Goal: Information Seeking & Learning: Learn about a topic

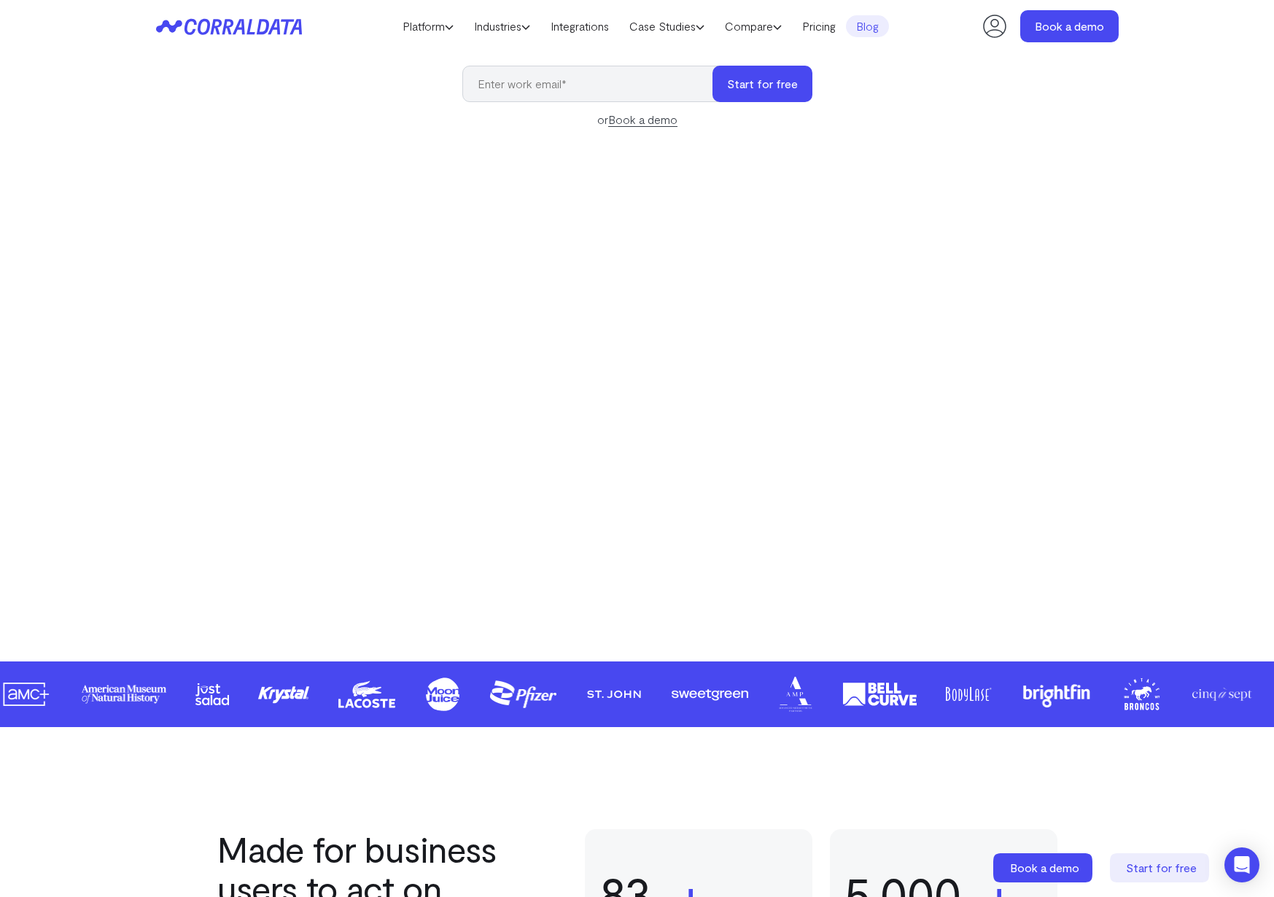
click at [882, 26] on link "Blog" at bounding box center [867, 26] width 43 height 22
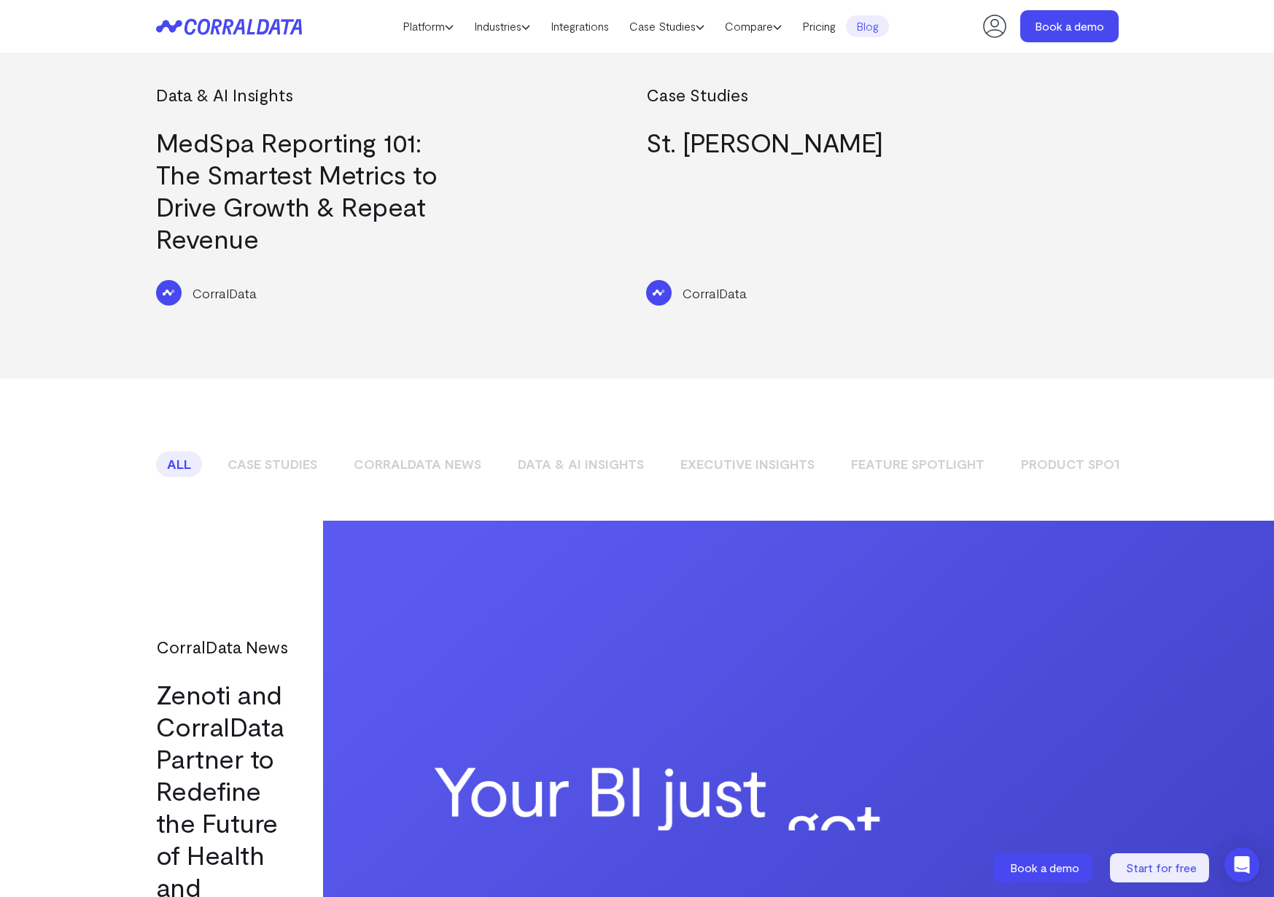
scroll to position [1042, 0]
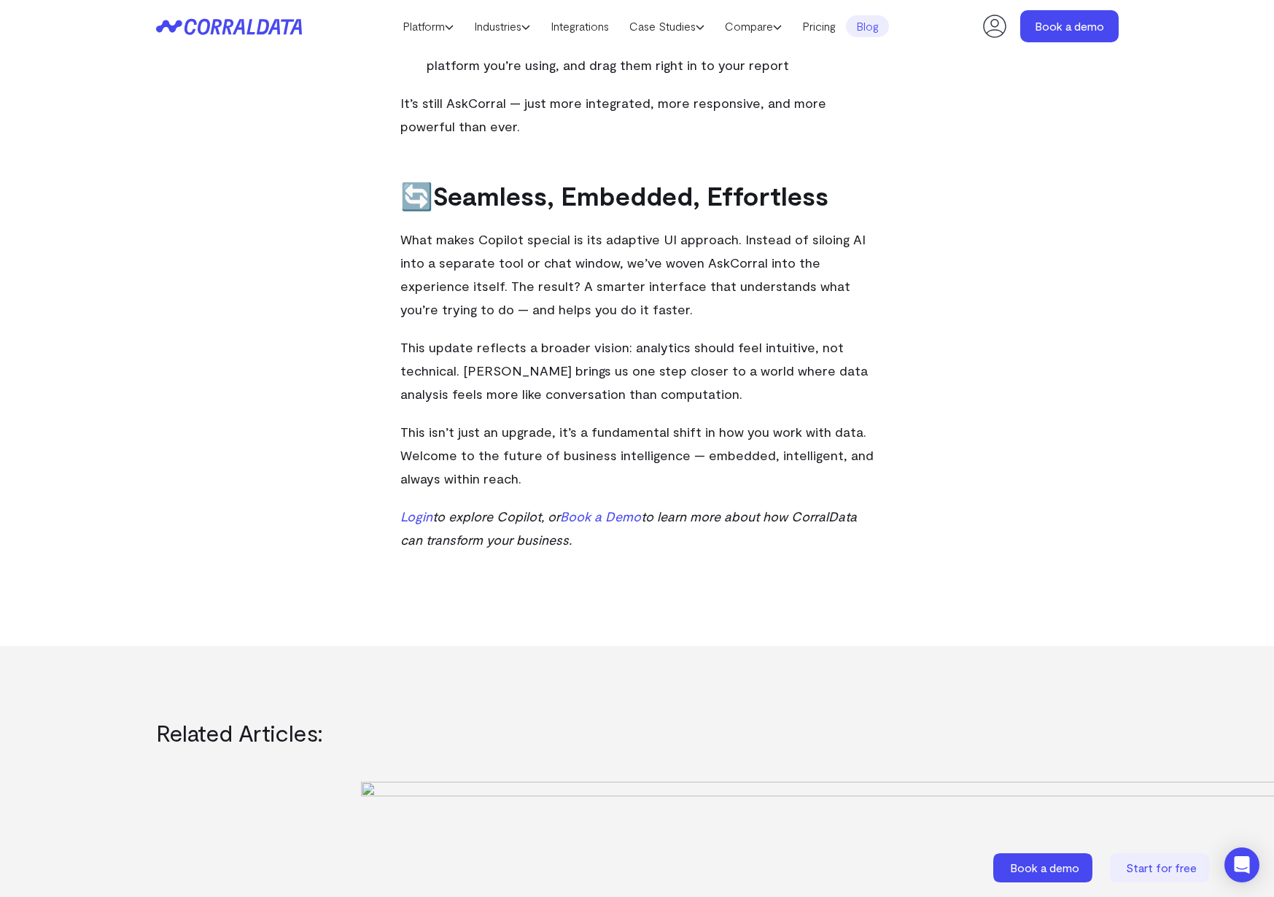
scroll to position [1213, 0]
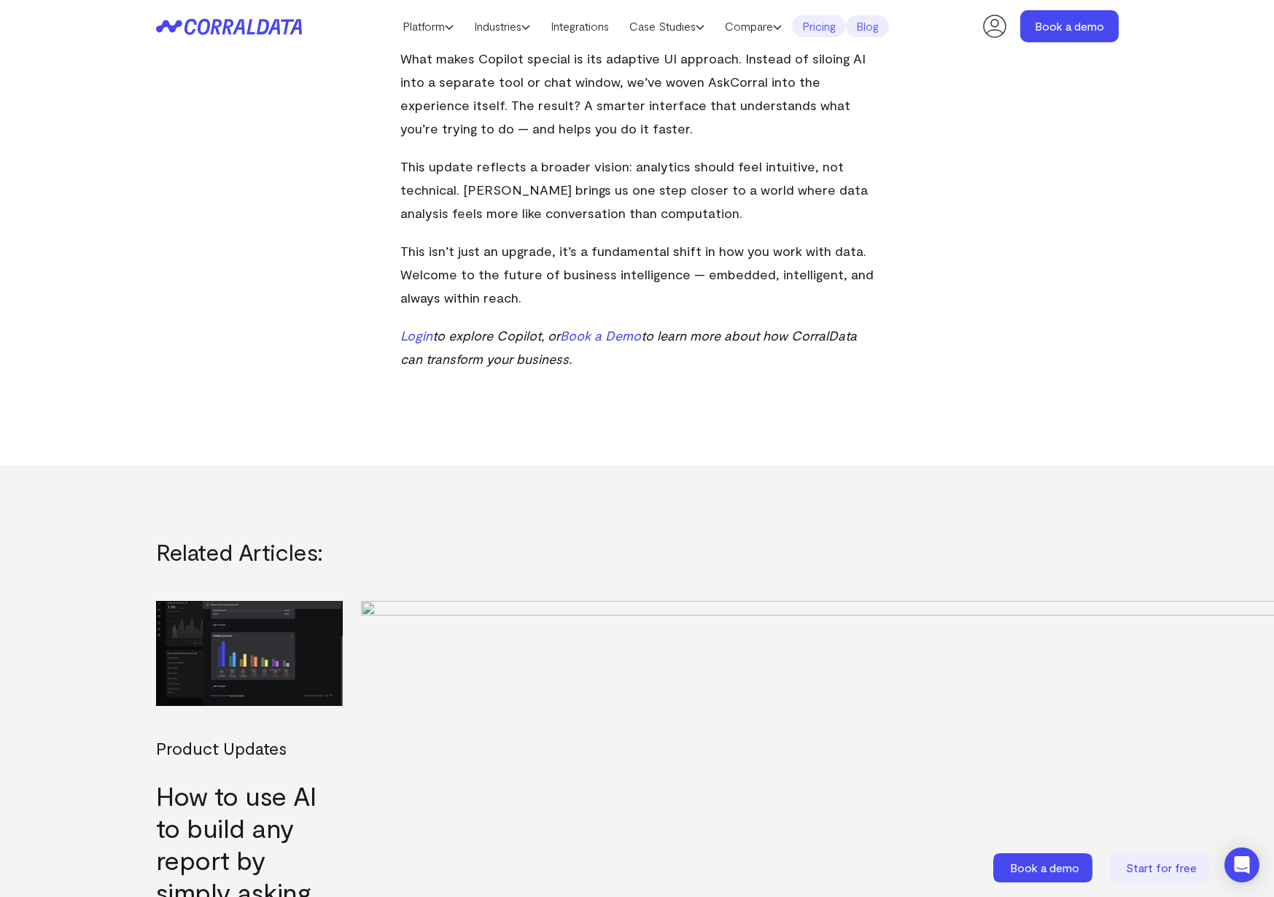
click at [836, 28] on link "Pricing" at bounding box center [819, 26] width 54 height 22
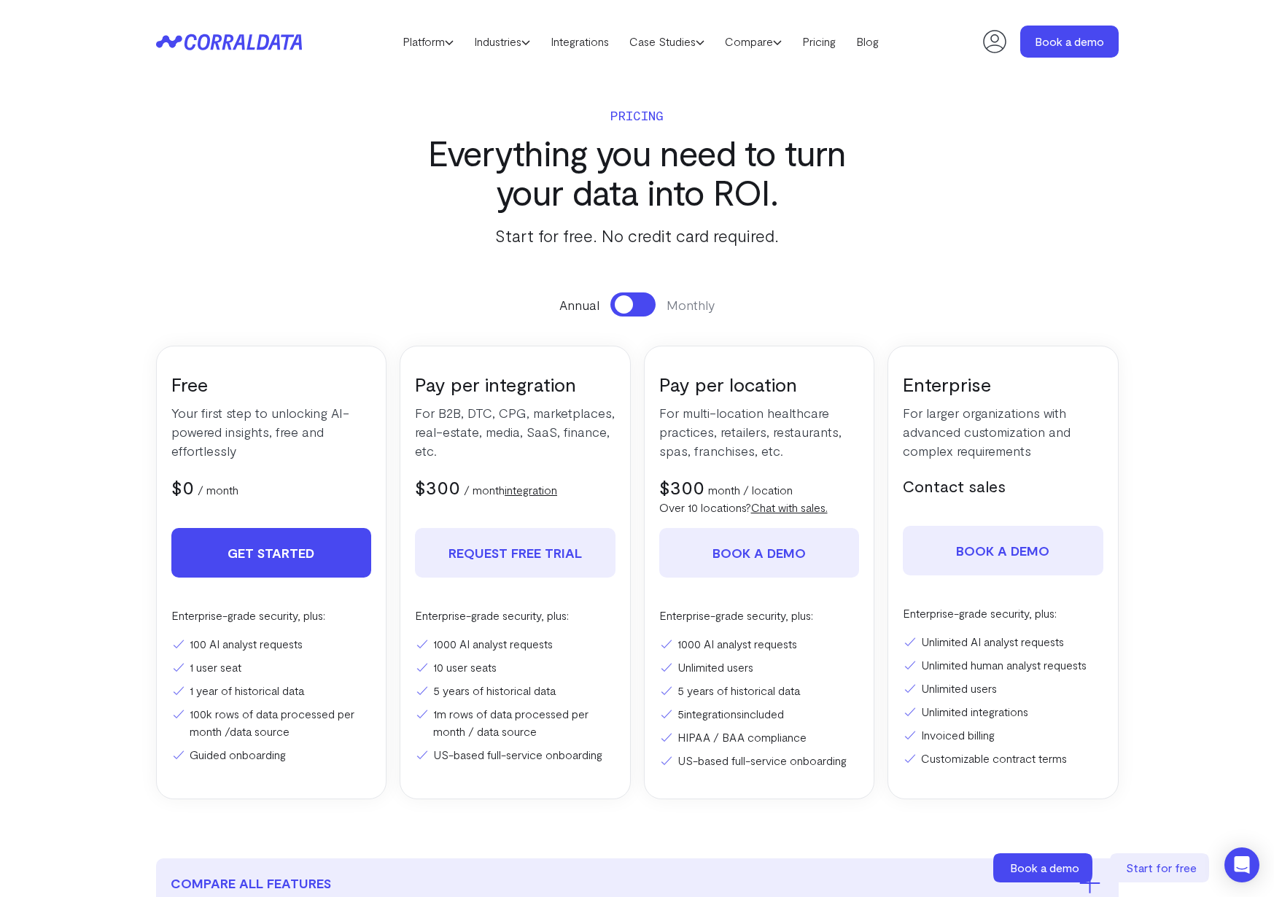
click at [314, 555] on link "Get Started" at bounding box center [271, 553] width 201 height 50
click at [435, 45] on link "Platform" at bounding box center [427, 42] width 71 height 22
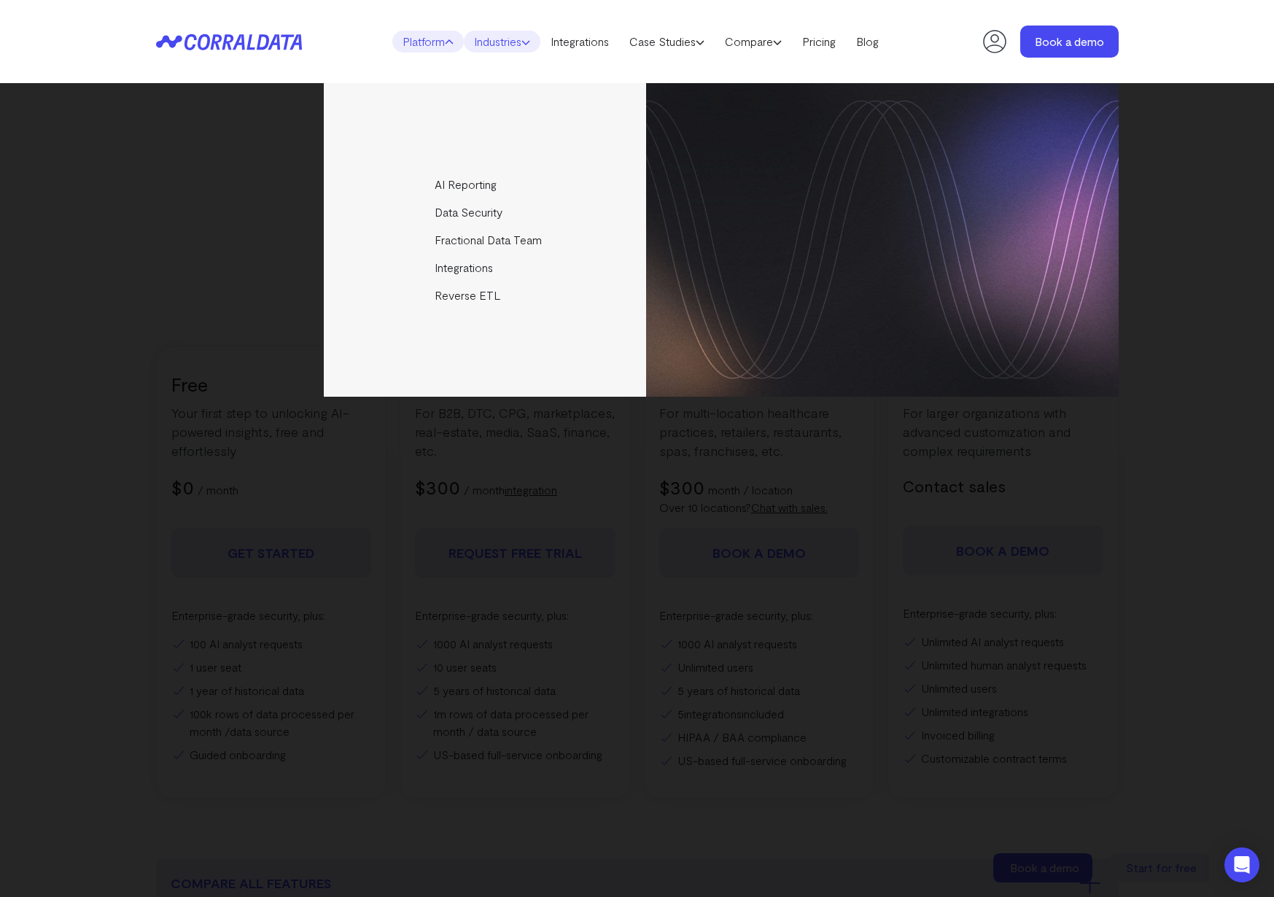
click at [510, 37] on link "Industries" at bounding box center [502, 42] width 77 height 22
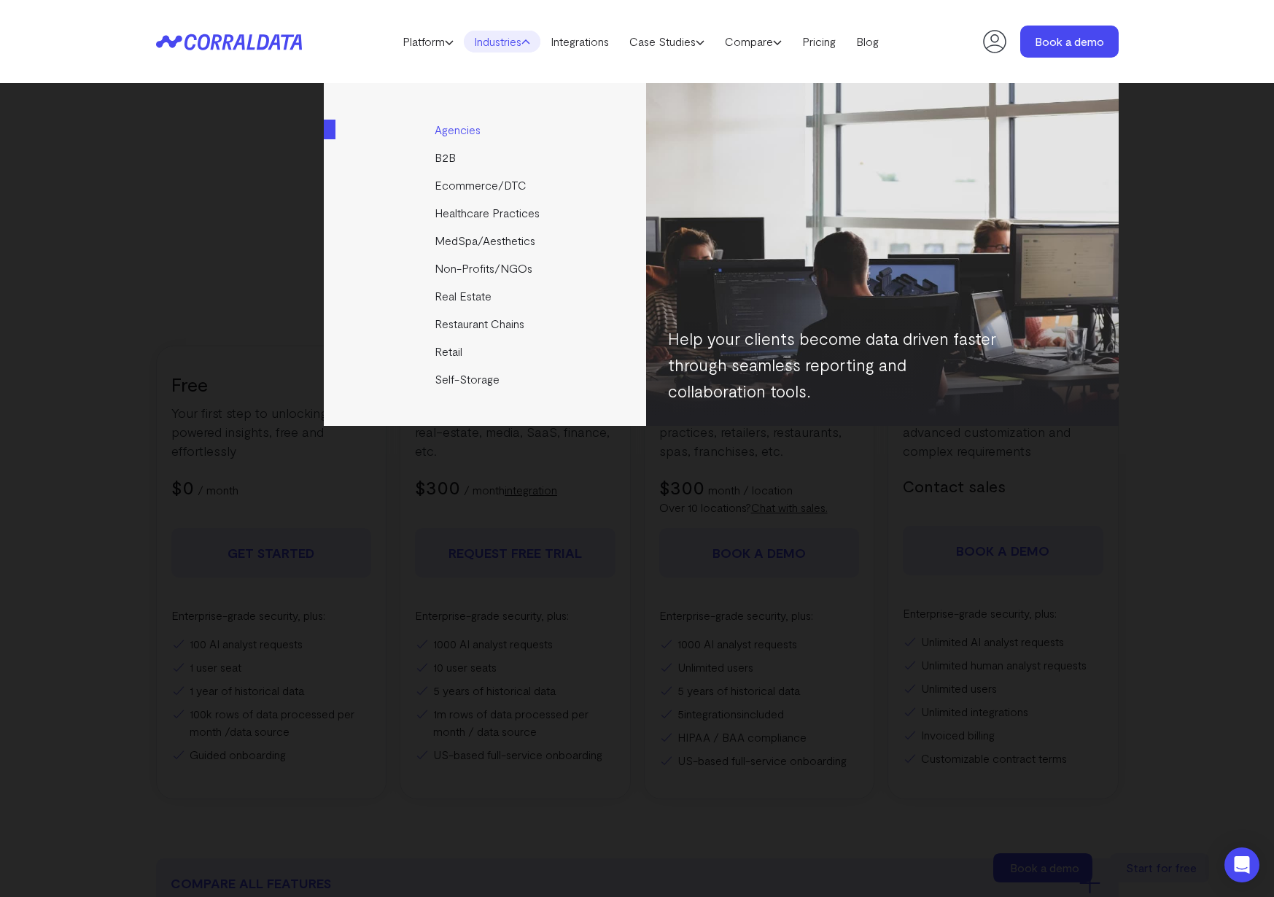
click at [464, 131] on link "Agencies" at bounding box center [486, 130] width 325 height 28
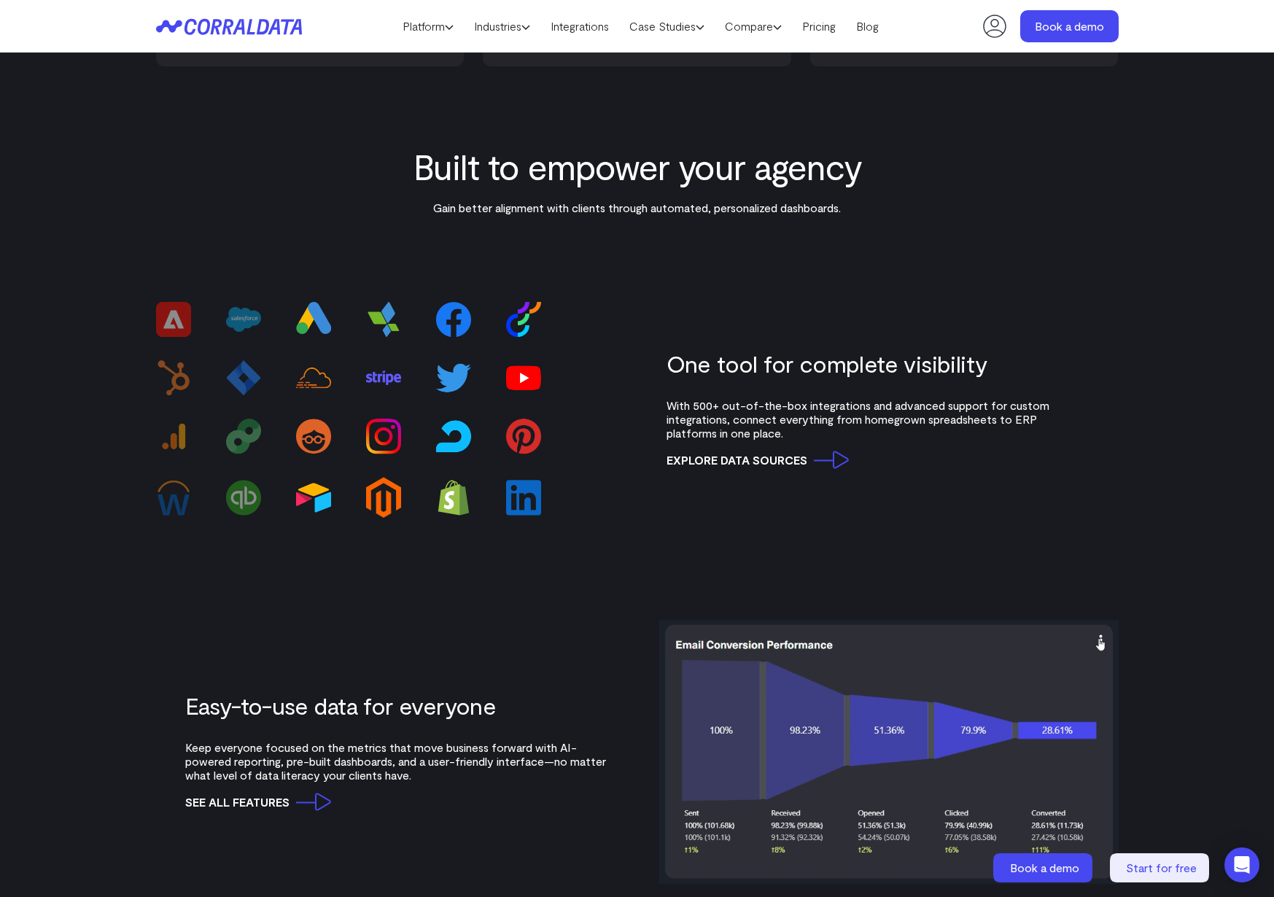
scroll to position [1014, 0]
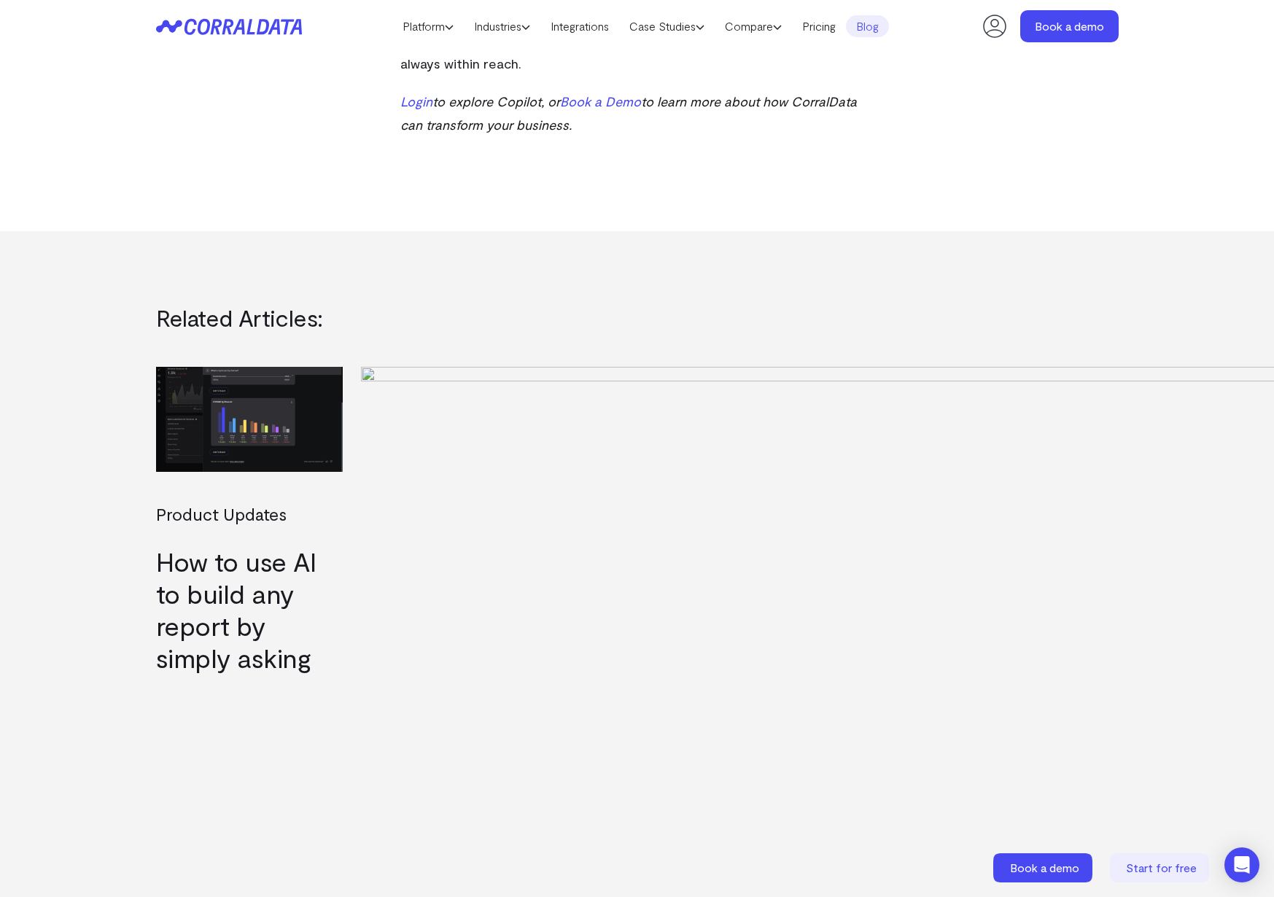
scroll to position [1213, 0]
